Goal: Transaction & Acquisition: Purchase product/service

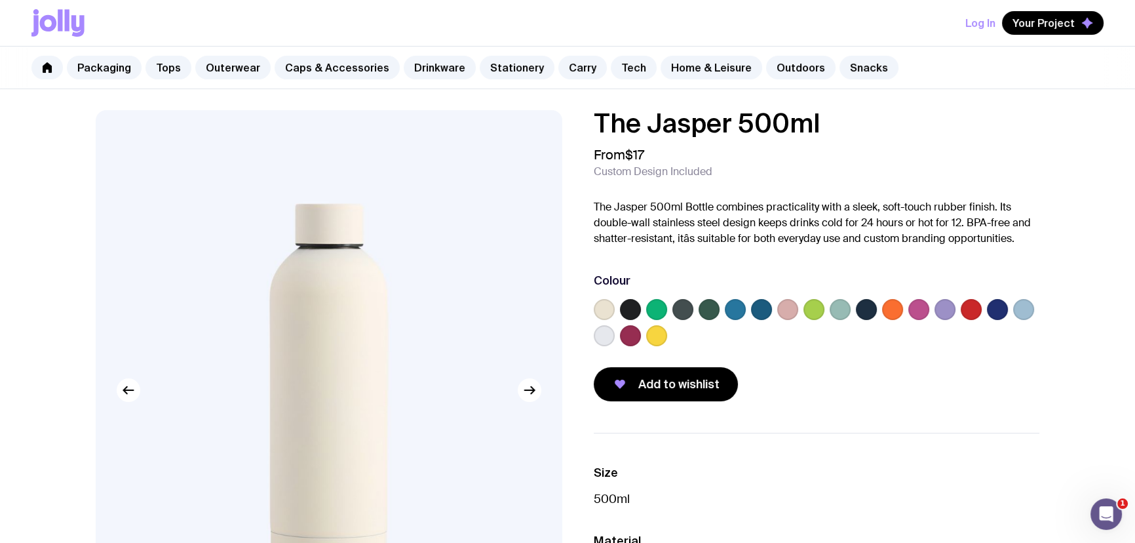
click at [630, 340] on label at bounding box center [630, 335] width 21 height 21
click at [0, 0] on input "radio" at bounding box center [0, 0] width 0 height 0
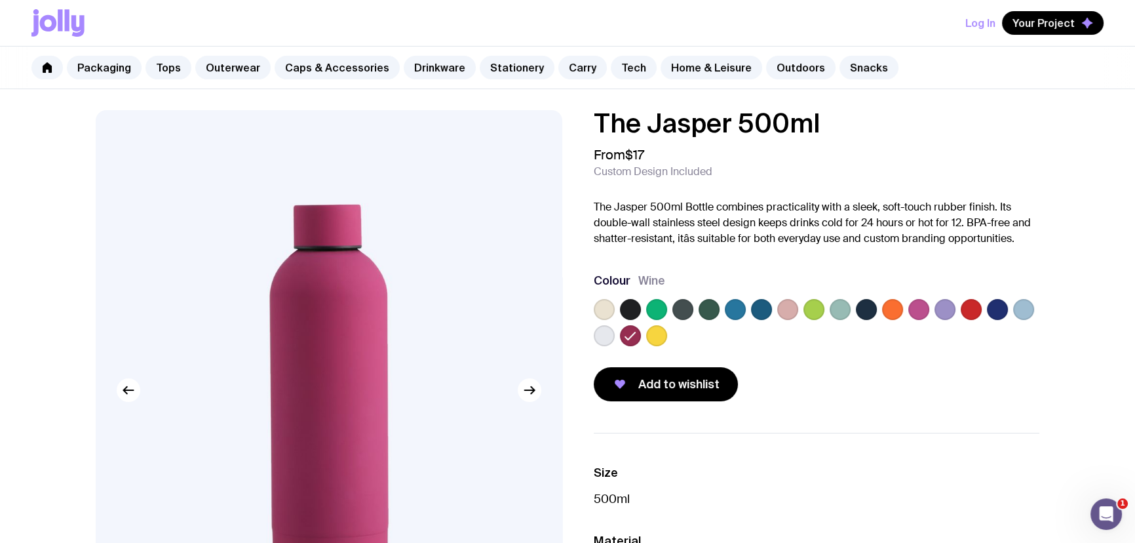
click at [786, 311] on label at bounding box center [787, 309] width 21 height 21
click at [0, 0] on input "radio" at bounding box center [0, 0] width 0 height 0
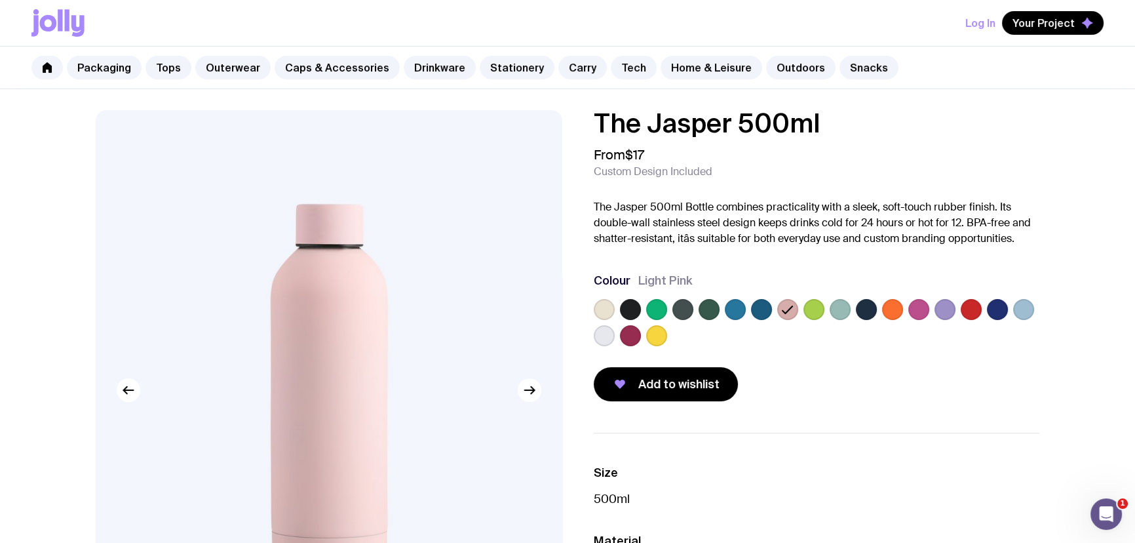
click at [645, 310] on div at bounding box center [817, 325] width 446 height 52
click at [654, 311] on label at bounding box center [656, 309] width 21 height 21
click at [0, 0] on input "radio" at bounding box center [0, 0] width 0 height 0
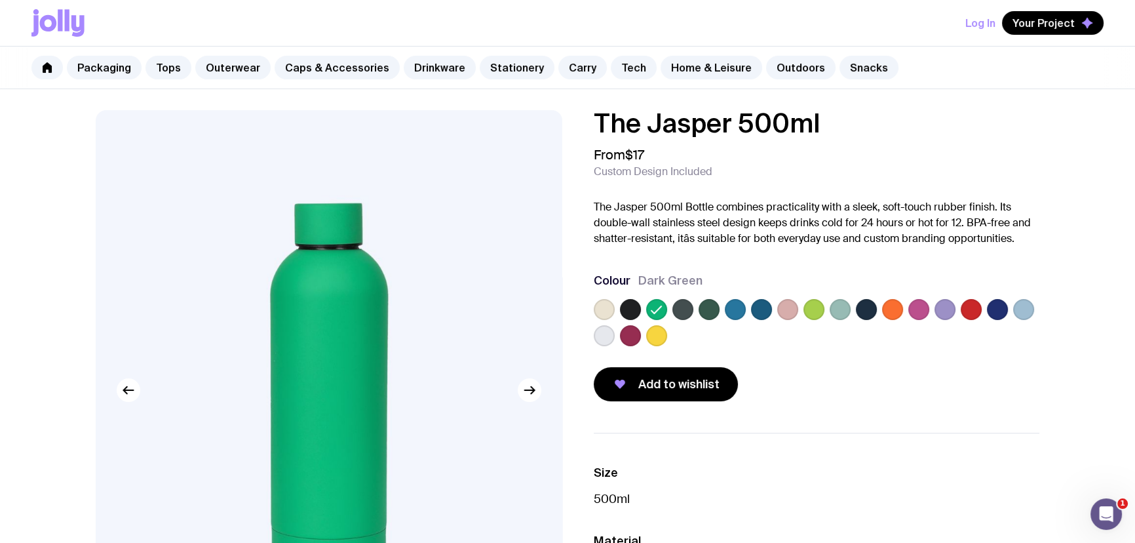
click at [657, 323] on div at bounding box center [817, 325] width 446 height 52
click at [657, 325] on label at bounding box center [656, 335] width 21 height 21
click at [0, 0] on input "radio" at bounding box center [0, 0] width 0 height 0
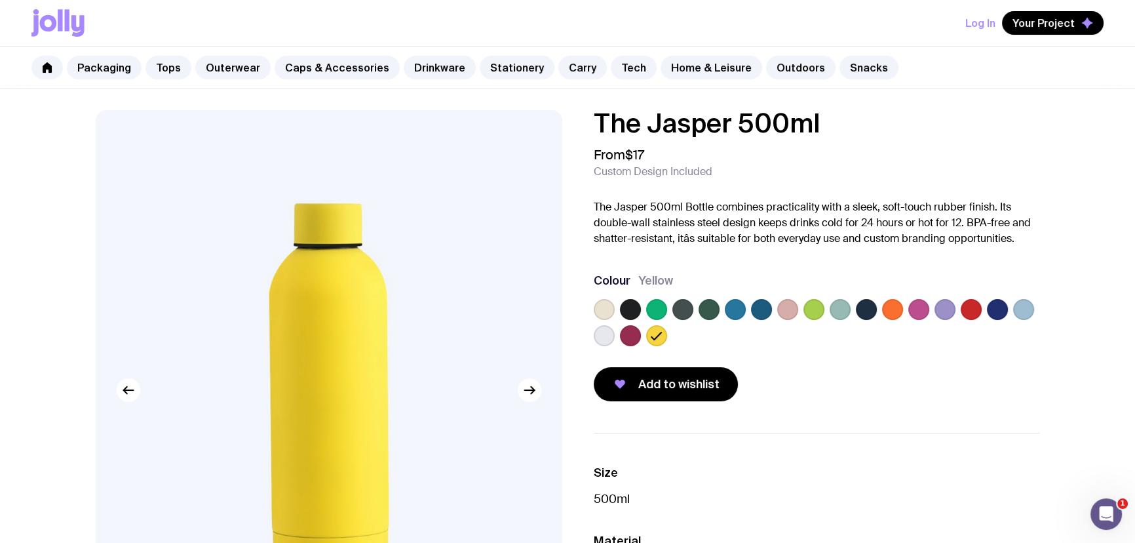
click at [631, 327] on label at bounding box center [630, 335] width 21 height 21
click at [0, 0] on input "radio" at bounding box center [0, 0] width 0 height 0
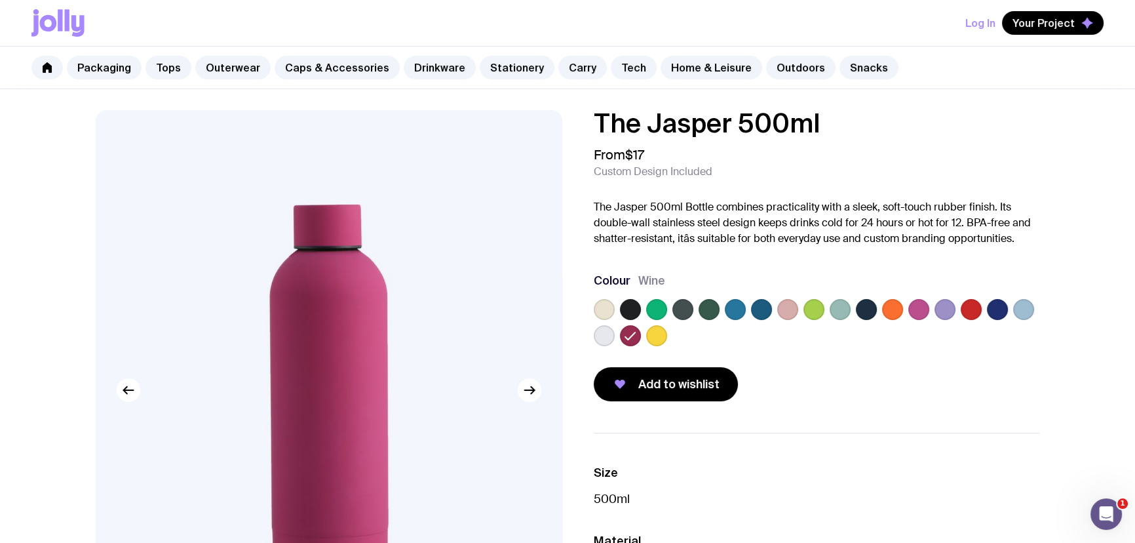
scroll to position [59, 0]
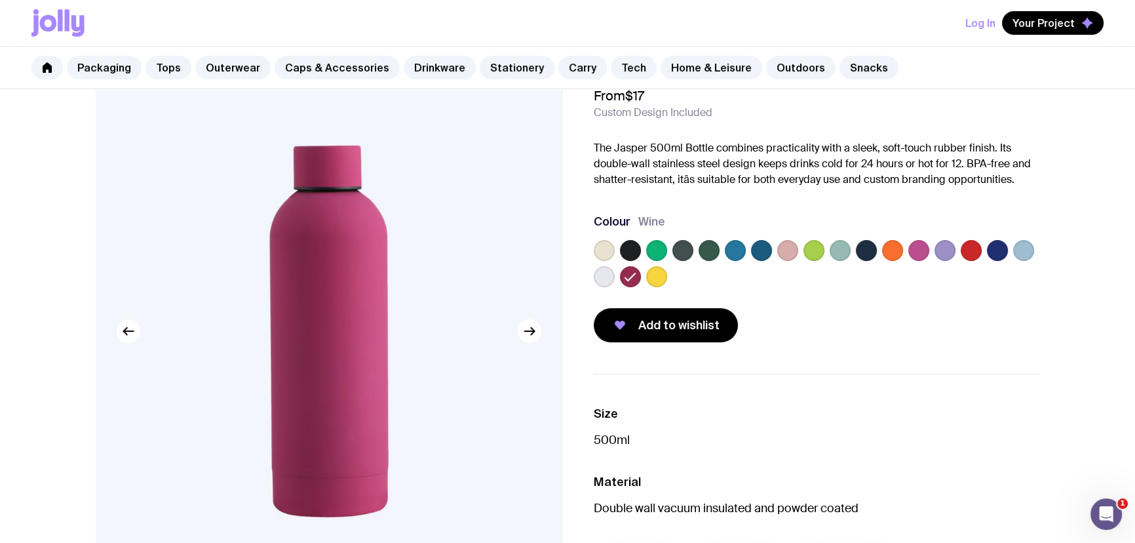
click at [918, 247] on label at bounding box center [918, 250] width 21 height 21
click at [0, 0] on input "radio" at bounding box center [0, 0] width 0 height 0
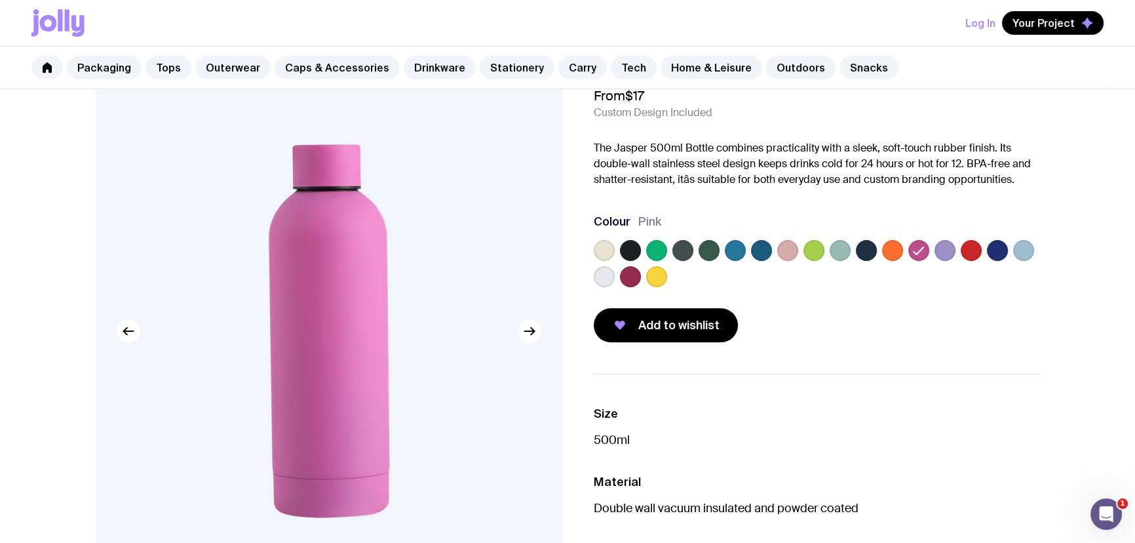
click at [943, 250] on label at bounding box center [945, 250] width 21 height 21
click at [0, 0] on input "radio" at bounding box center [0, 0] width 0 height 0
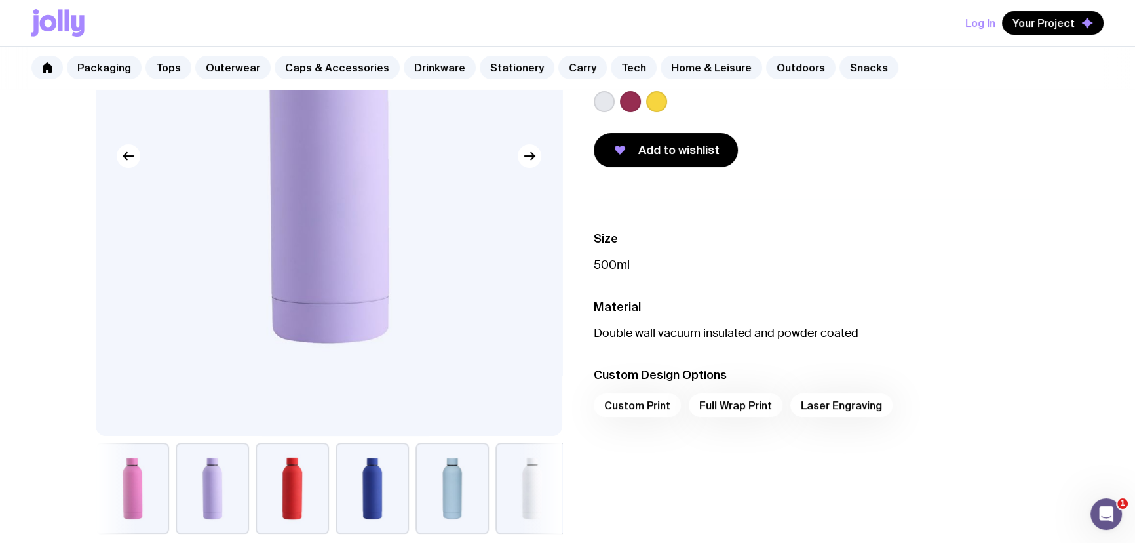
scroll to position [119, 0]
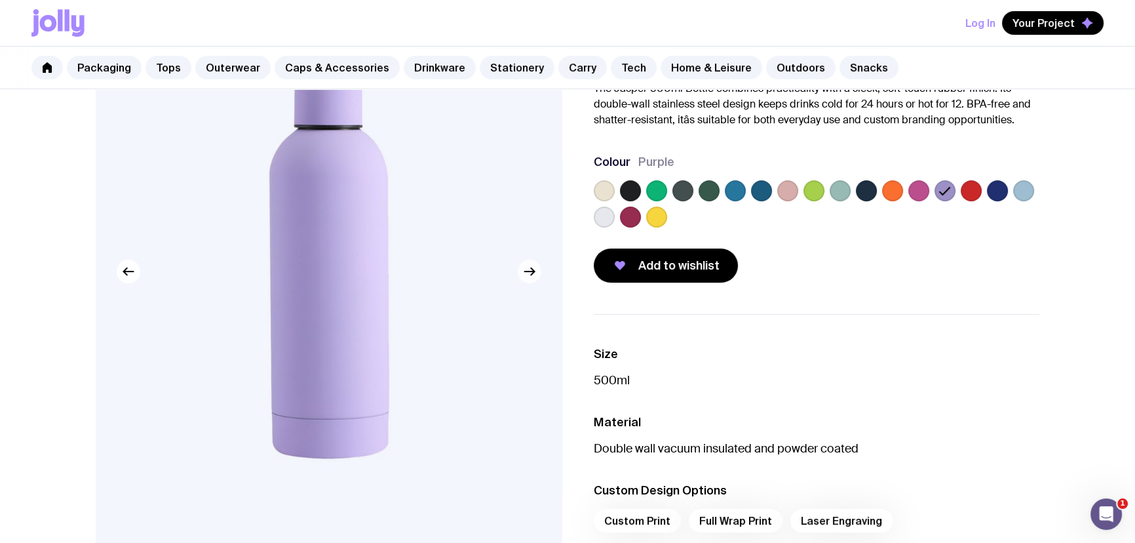
click at [533, 281] on button "button" at bounding box center [530, 272] width 24 height 24
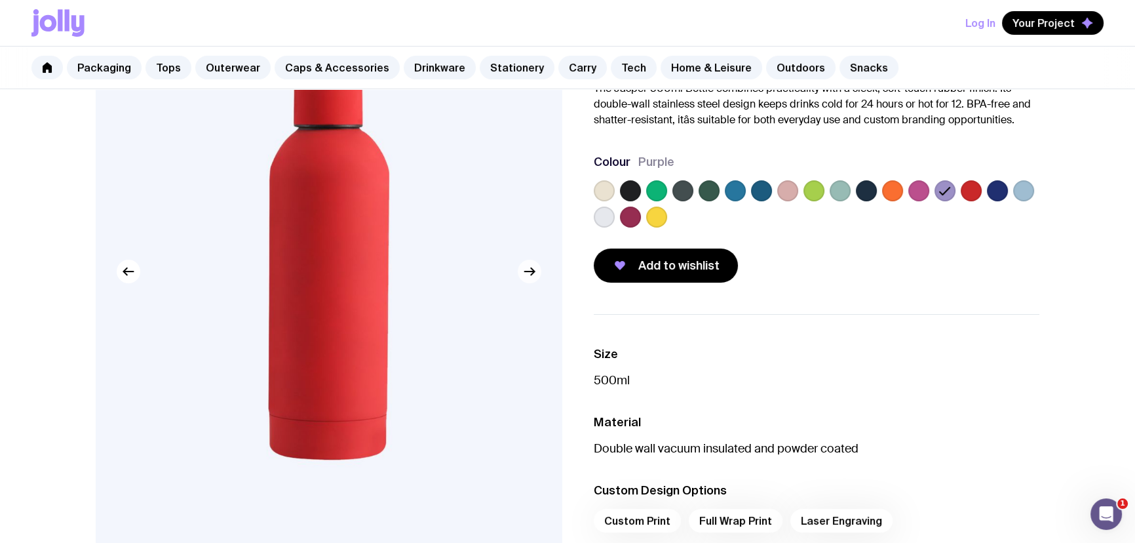
click at [533, 273] on icon "button" at bounding box center [530, 271] width 16 height 16
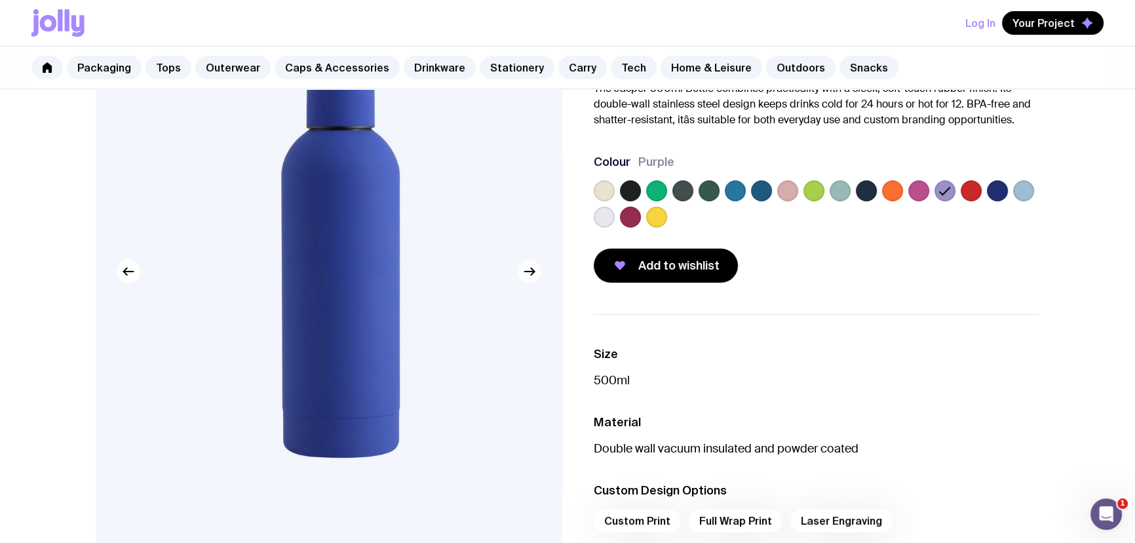
click at [532, 273] on icon "button" at bounding box center [532, 271] width 3 height 7
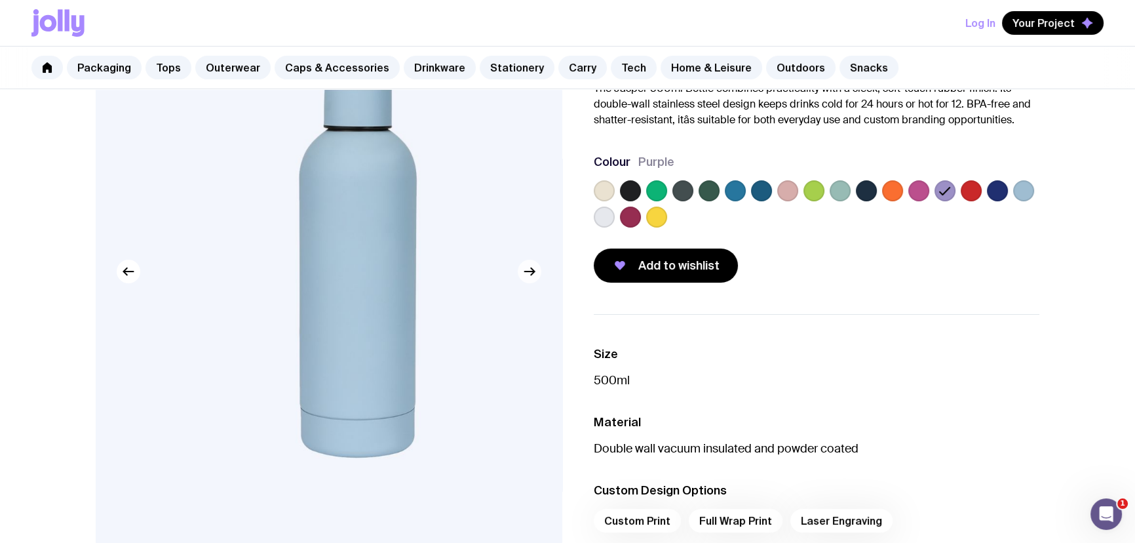
click at [532, 273] on icon "button" at bounding box center [532, 271] width 3 height 7
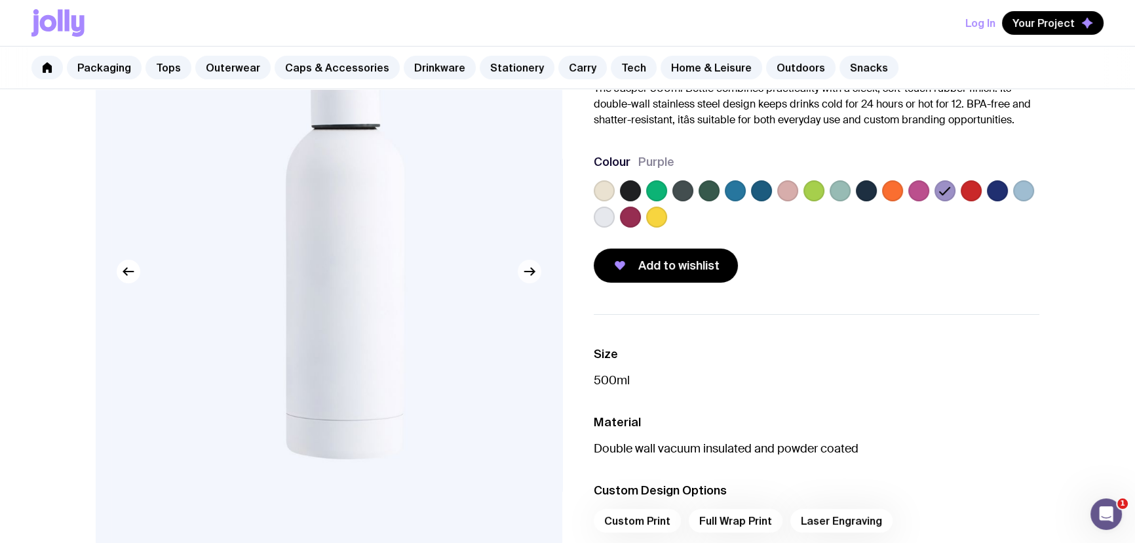
click at [532, 273] on icon "button" at bounding box center [532, 271] width 3 height 7
